Goal: Use online tool/utility: Utilize a website feature to perform a specific function

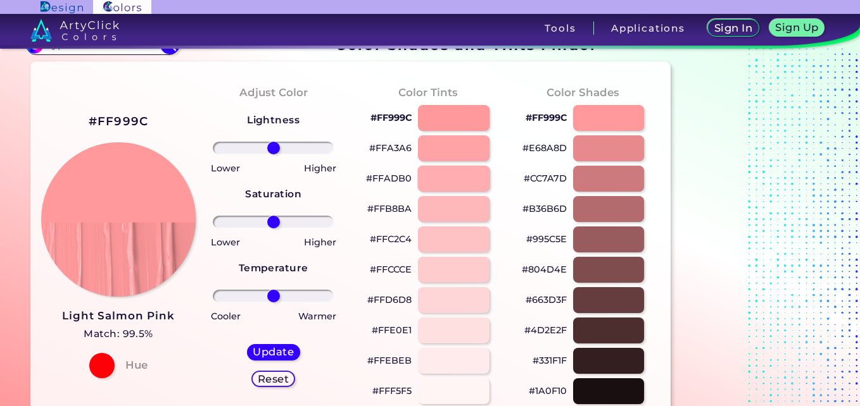
scroll to position [25, 0]
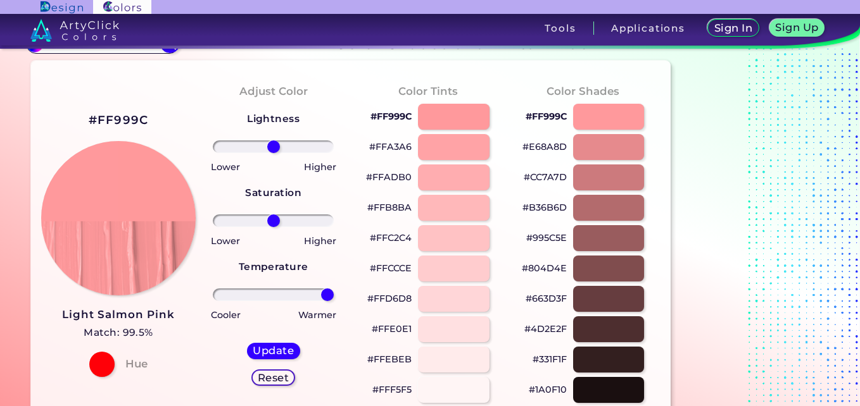
drag, startPoint x: 276, startPoint y: 297, endPoint x: 355, endPoint y: 314, distance: 80.3
type input "100"
click at [334, 301] on input "range" at bounding box center [273, 295] width 121 height 13
drag, startPoint x: 274, startPoint y: 226, endPoint x: 454, endPoint y: 215, distance: 180.8
type input "100"
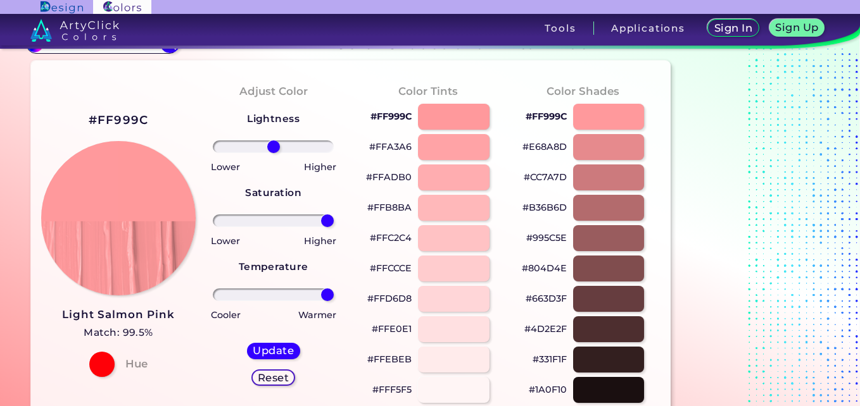
click at [334, 215] on input "range" at bounding box center [273, 221] width 121 height 13
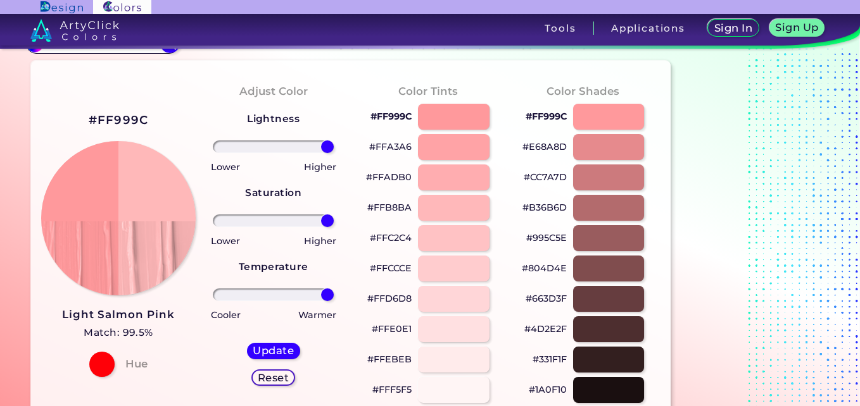
drag, startPoint x: 280, startPoint y: 149, endPoint x: 455, endPoint y: 186, distance: 179.3
type input "100"
click at [334, 153] on input "range" at bounding box center [273, 147] width 121 height 13
click at [279, 348] on h5 "Update" at bounding box center [273, 350] width 39 height 9
type input "#ffb8b9"
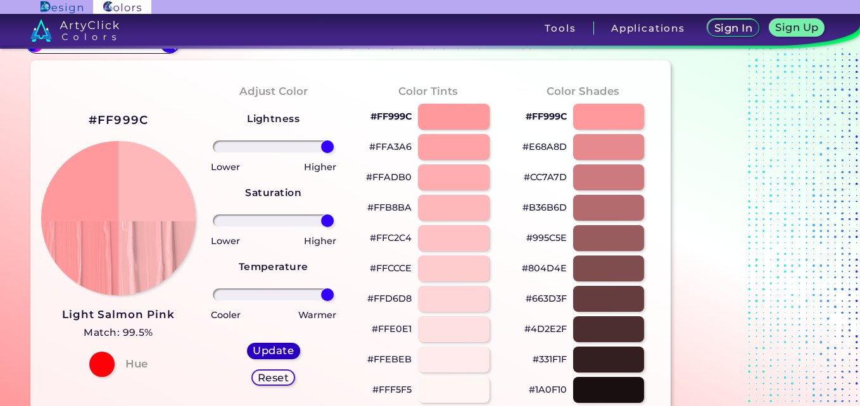
type input "0"
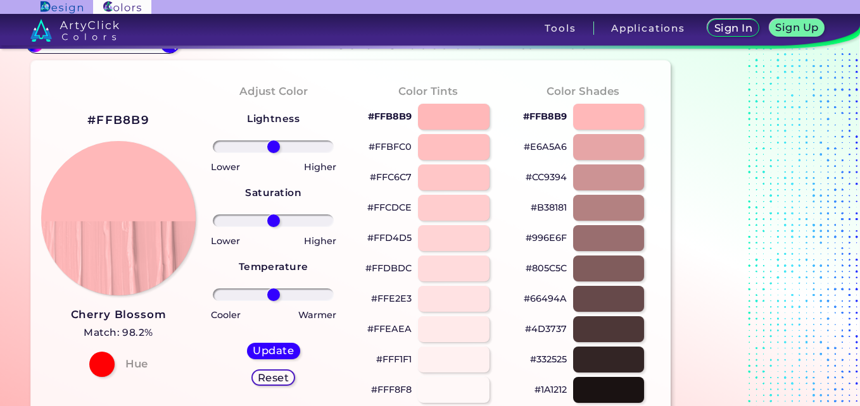
click at [279, 374] on h5 "Reset" at bounding box center [273, 377] width 28 height 9
click at [277, 375] on h5 "Reset" at bounding box center [273, 377] width 28 height 9
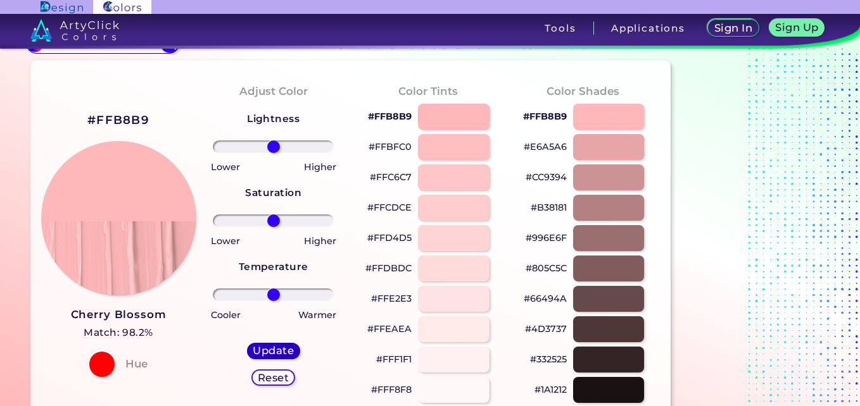
click at [280, 356] on h5 "Update" at bounding box center [273, 350] width 37 height 9
click at [278, 348] on h5 "Update" at bounding box center [273, 350] width 37 height 9
click at [111, 365] on div at bounding box center [101, 363] width 25 height 25
click at [434, 243] on div at bounding box center [453, 238] width 72 height 26
type input "#ffd4d5"
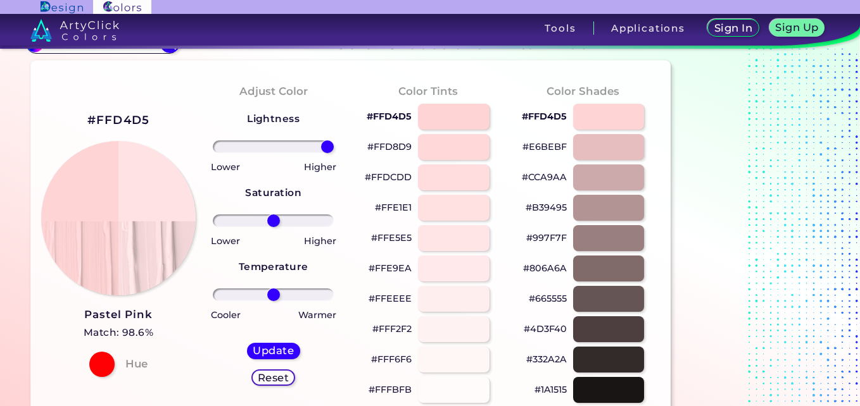
drag, startPoint x: 278, startPoint y: 148, endPoint x: 397, endPoint y: 138, distance: 119.5
type input "100"
click at [334, 141] on input "range" at bounding box center [273, 147] width 121 height 13
drag, startPoint x: 271, startPoint y: 220, endPoint x: 424, endPoint y: 206, distance: 153.8
click at [334, 215] on input "range" at bounding box center [273, 221] width 121 height 13
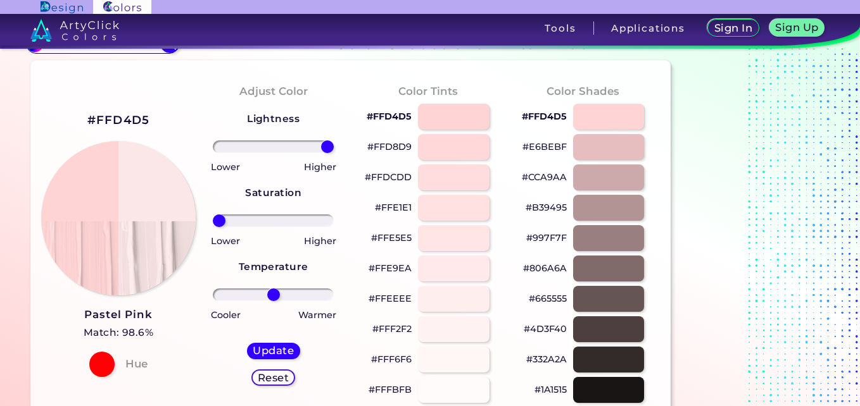
drag, startPoint x: 322, startPoint y: 223, endPoint x: 151, endPoint y: 243, distance: 172.8
type input "-100"
click at [213, 227] on input "range" at bounding box center [273, 221] width 121 height 13
drag, startPoint x: 274, startPoint y: 296, endPoint x: 112, endPoint y: 303, distance: 162.2
type input "-100"
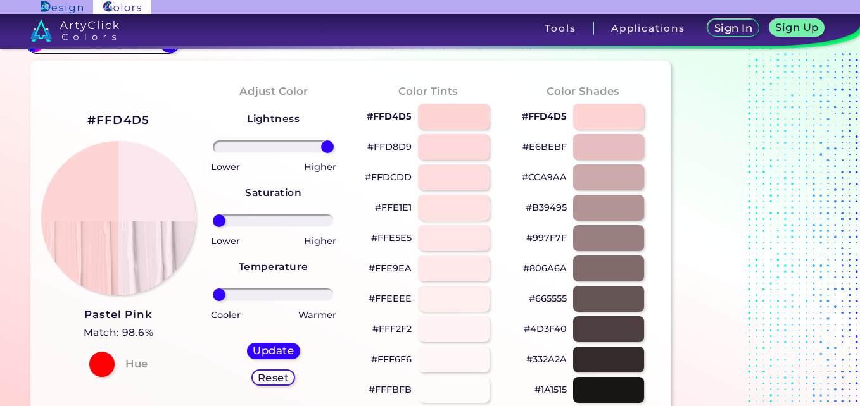
click at [213, 301] on input "range" at bounding box center [273, 295] width 121 height 13
click at [275, 350] on h5 "Update" at bounding box center [273, 351] width 39 height 10
type input "#fbe7ee"
type input "0"
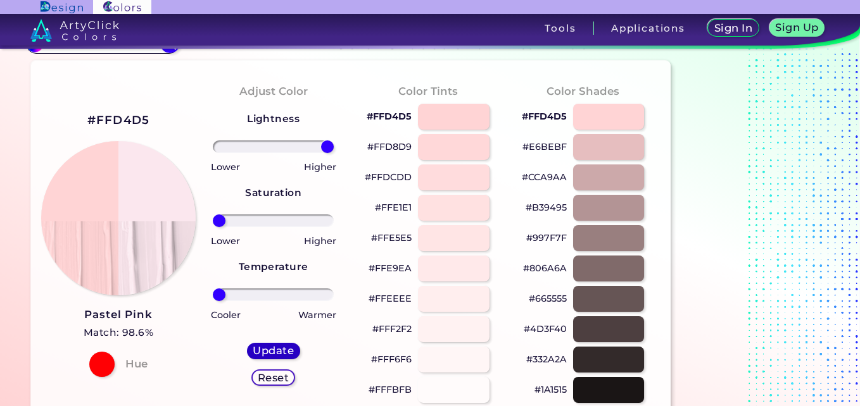
type input "0"
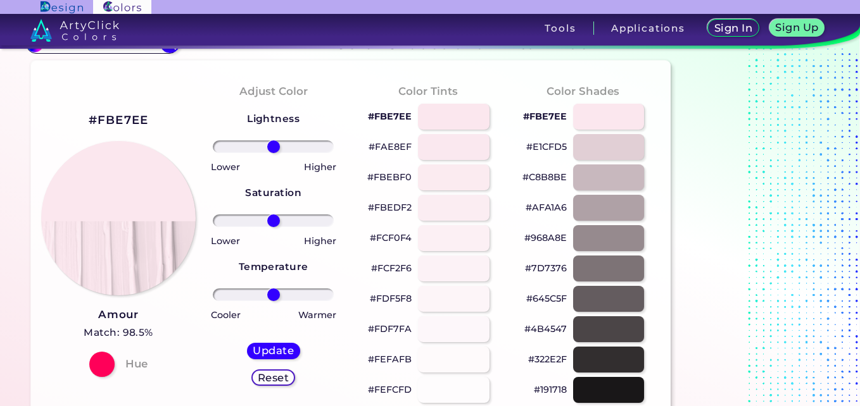
click at [451, 285] on div "#FDF5F8" at bounding box center [428, 299] width 135 height 30
click at [451, 299] on div at bounding box center [453, 299] width 72 height 26
type input "#fdf5f8"
